Goal: Register for event/course

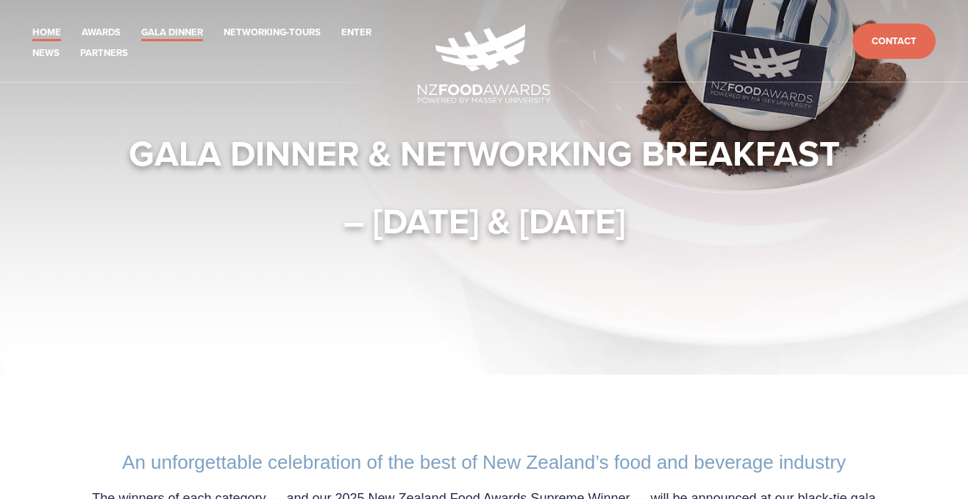
click at [44, 33] on link "Home" at bounding box center [46, 32] width 29 height 17
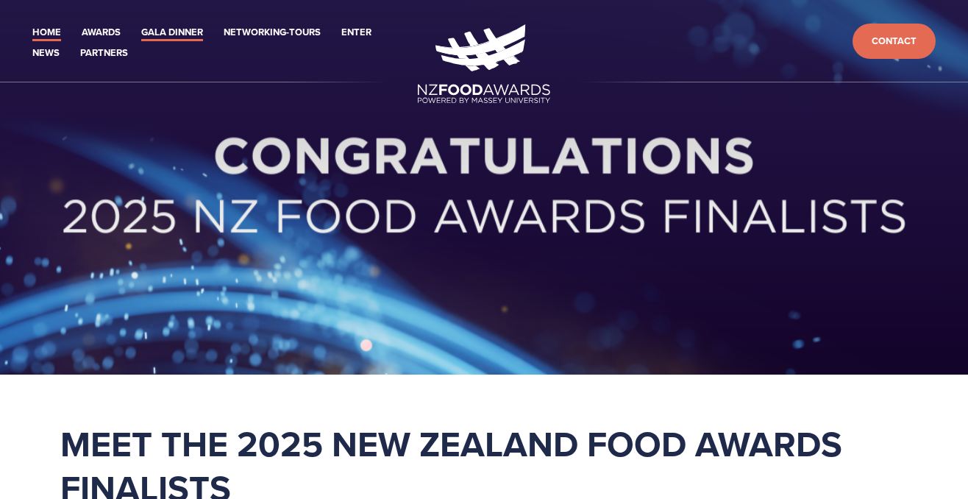
click at [159, 32] on link "Gala Dinner" at bounding box center [172, 32] width 62 height 17
